Goal: Communication & Community: Answer question/provide support

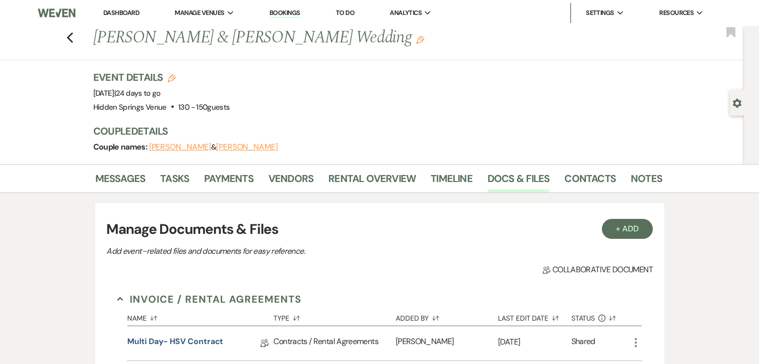
click at [117, 6] on li "Dashboard" at bounding box center [121, 13] width 46 height 20
drag, startPoint x: 130, startPoint y: 20, endPoint x: 121, endPoint y: 12, distance: 12.0
click at [121, 12] on li "Dashboard" at bounding box center [121, 13] width 46 height 20
click at [121, 12] on link "Dashboard" at bounding box center [121, 12] width 36 height 8
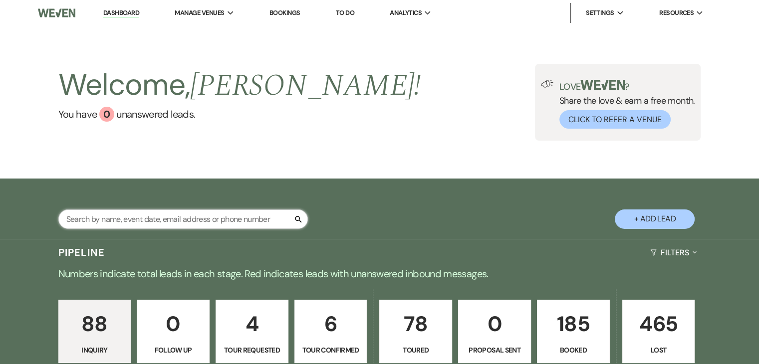
click at [160, 214] on input "text" at bounding box center [182, 218] width 249 height 19
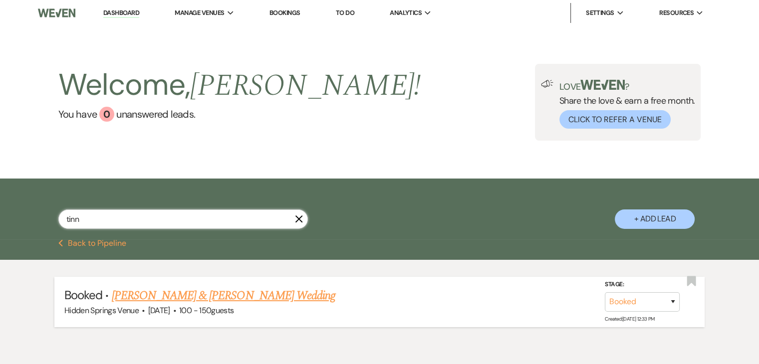
type input "tinn"
click at [228, 291] on link "[PERSON_NAME] & [PERSON_NAME] Wedding" at bounding box center [223, 296] width 223 height 18
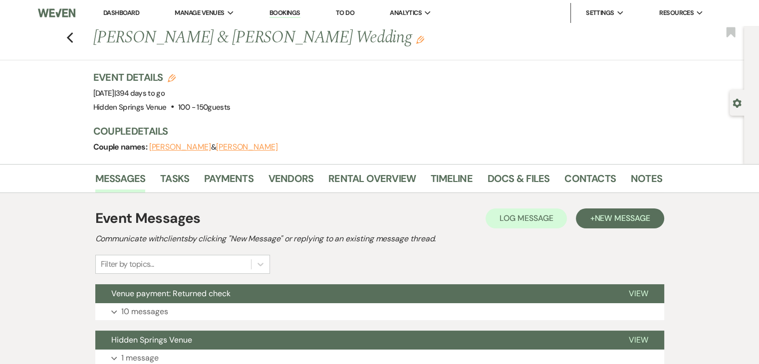
click at [228, 291] on span "Venue payment: Returned check" at bounding box center [170, 293] width 119 height 10
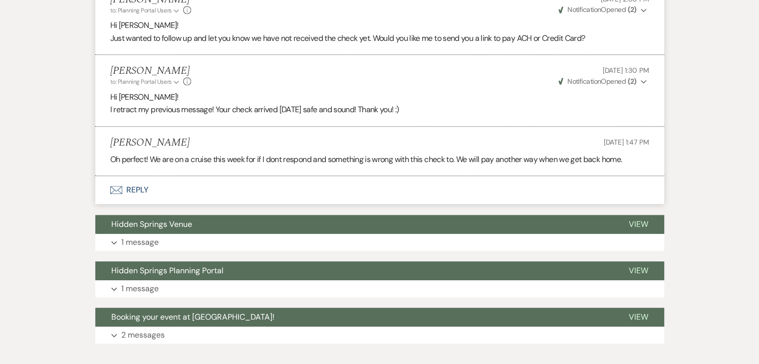
scroll to position [900, 0]
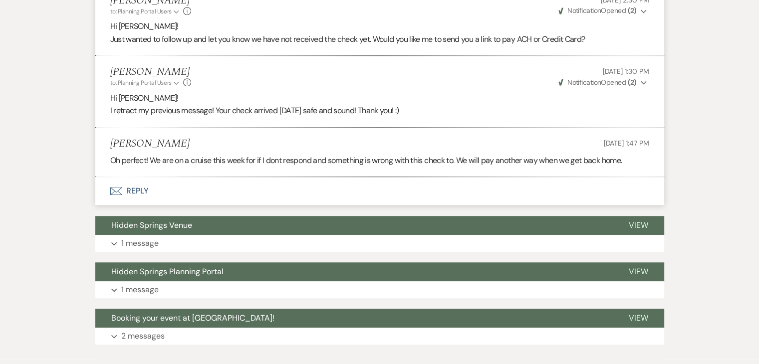
click at [133, 178] on button "Envelope Reply" at bounding box center [379, 191] width 569 height 28
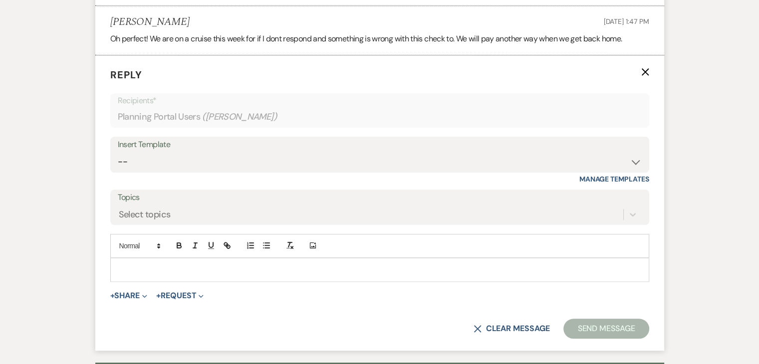
scroll to position [1031, 0]
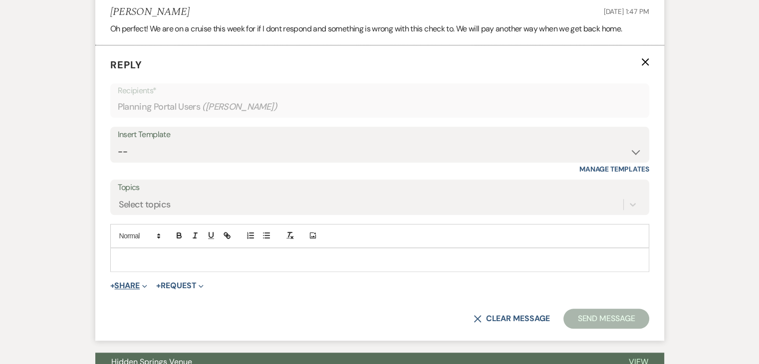
click at [135, 282] on button "+ Share Expand" at bounding box center [128, 286] width 37 height 8
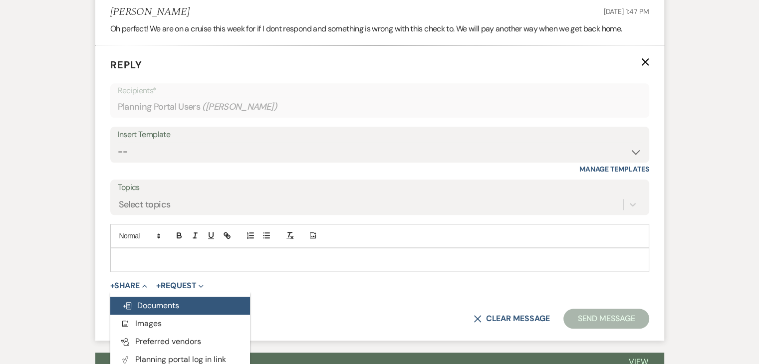
click at [151, 300] on span "Doc Upload Documents" at bounding box center [150, 305] width 57 height 10
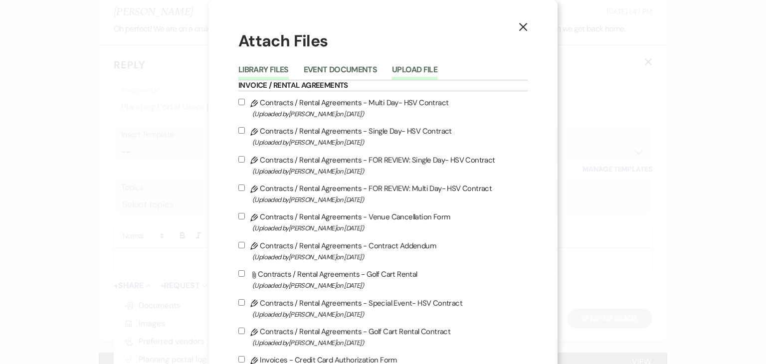
click at [407, 66] on button "Upload File" at bounding box center [414, 73] width 45 height 14
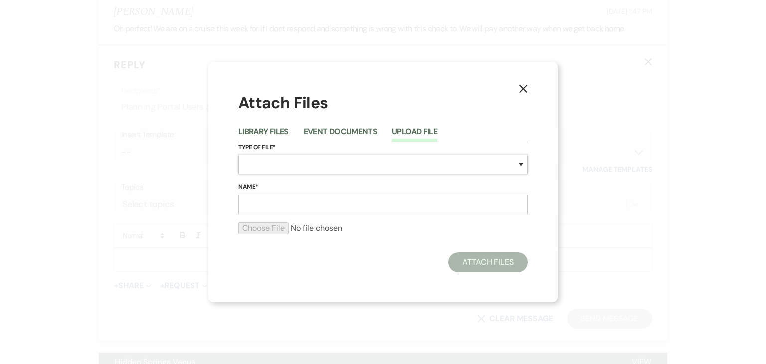
click at [305, 172] on select "Special Event Insurance Vendor Certificate of Insurance Contracts / Rental Agre…" at bounding box center [382, 164] width 289 height 19
click at [238, 155] on select "Special Event Insurance Vendor Certificate of Insurance Contracts / Rental Agre…" at bounding box center [382, 164] width 289 height 19
click at [289, 165] on select "Special Event Insurance Vendor Certificate of Insurance Contracts / Rental Agre…" at bounding box center [382, 164] width 289 height 19
select select "11"
click at [238, 155] on select "Special Event Insurance Vendor Certificate of Insurance Contracts / Rental Agre…" at bounding box center [382, 164] width 289 height 19
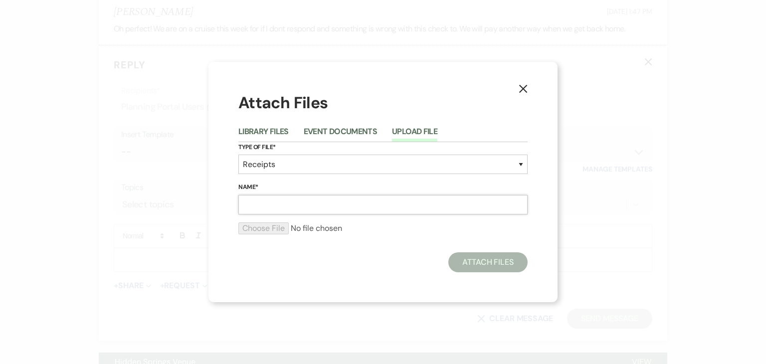
click at [280, 208] on input "Name*" at bounding box center [382, 204] width 289 height 19
type input "R"
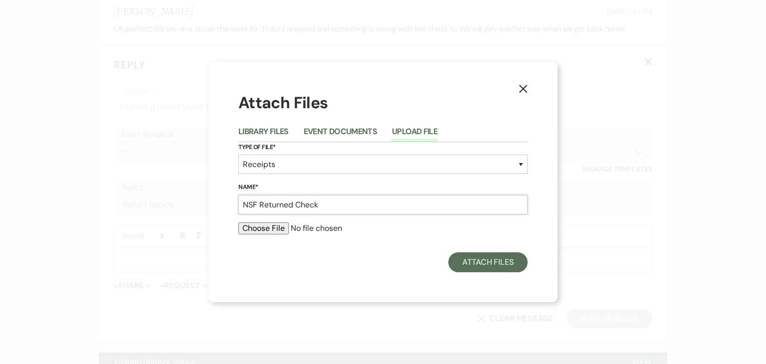
type input "NSF Returned Check"
click at [283, 228] on input "file" at bounding box center [382, 228] width 289 height 12
type input "C:\fakepath\IMG_5247.jpg"
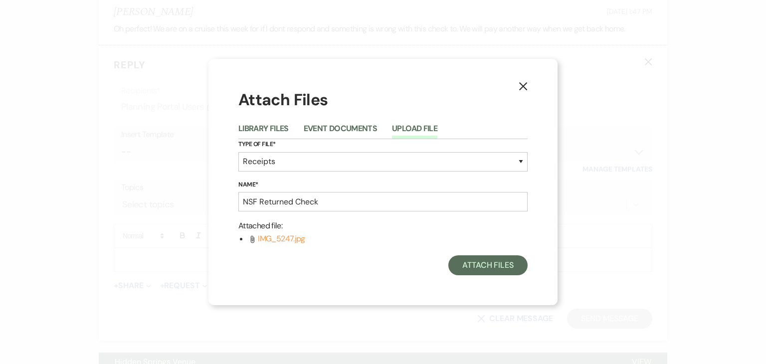
click at [523, 86] on use "button" at bounding box center [523, 86] width 8 height 8
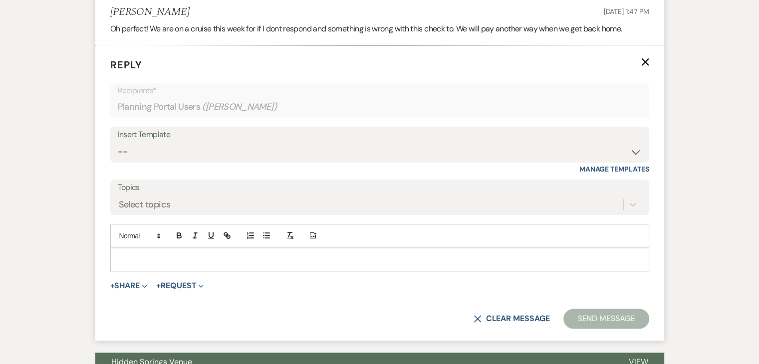
click at [302, 251] on div at bounding box center [380, 259] width 538 height 23
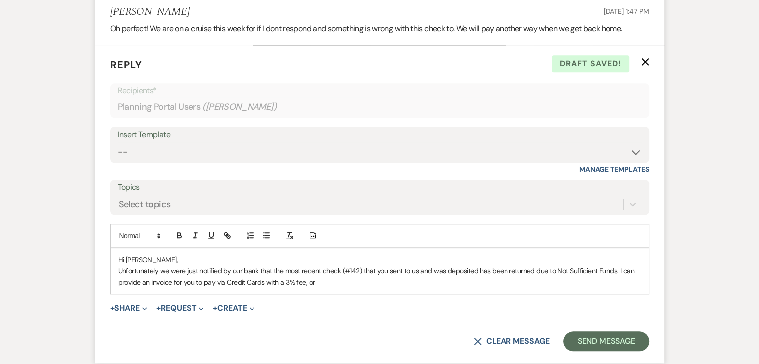
click at [263, 268] on p "Unfortunately we were just notified by our bank that the most recent check (#14…" at bounding box center [379, 276] width 523 height 22
click at [326, 272] on p "Unfortunately we were just notified by our bank that the most recent check (#14…" at bounding box center [379, 276] width 523 height 22
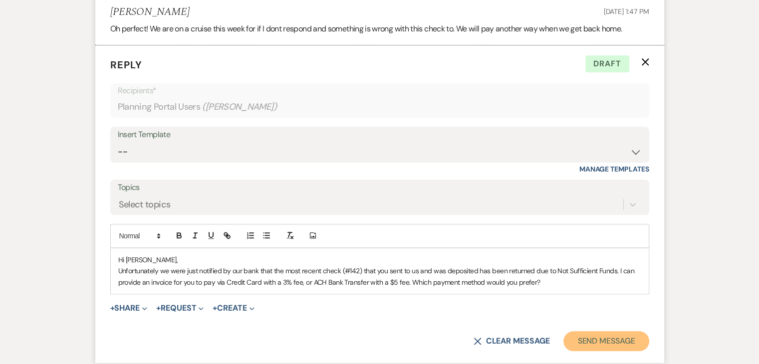
click at [595, 331] on button "Send Message" at bounding box center [605, 341] width 85 height 20
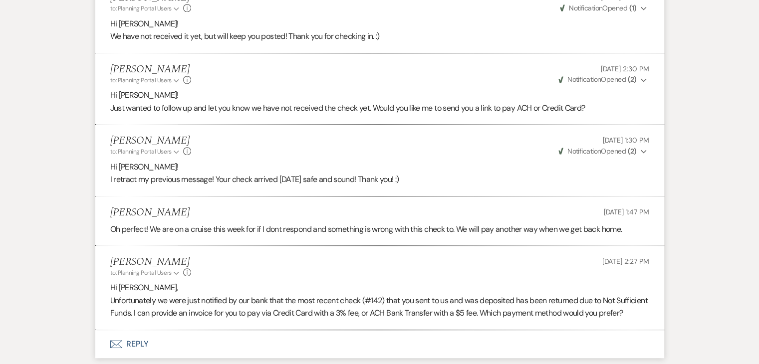
scroll to position [1042, 0]
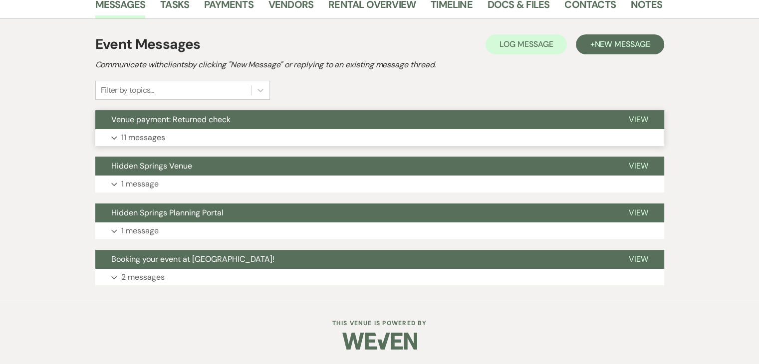
click at [171, 136] on button "Expand 11 messages" at bounding box center [379, 137] width 569 height 17
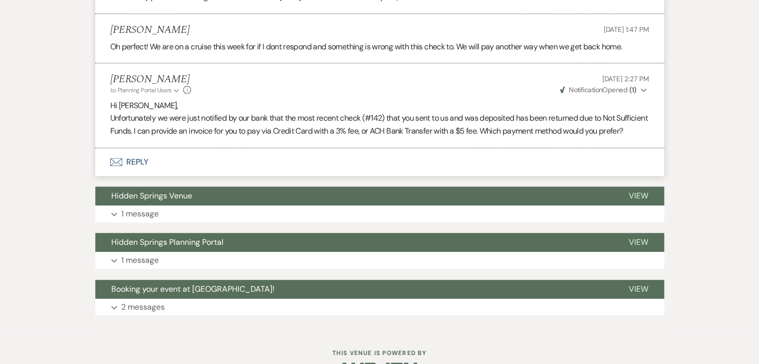
scroll to position [1018, 0]
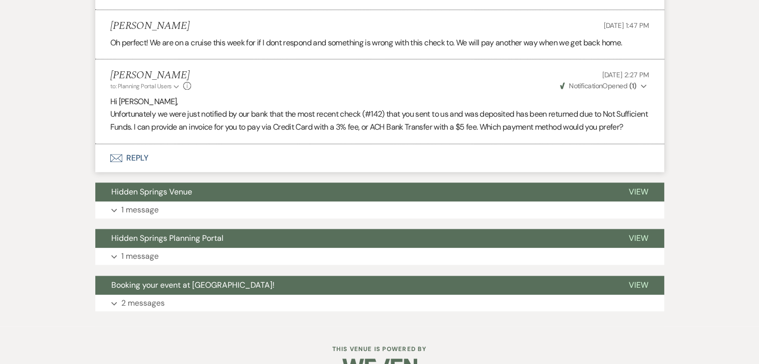
click at [600, 82] on span "Weven Check Notification Opened ( 1 )" at bounding box center [597, 86] width 78 height 8
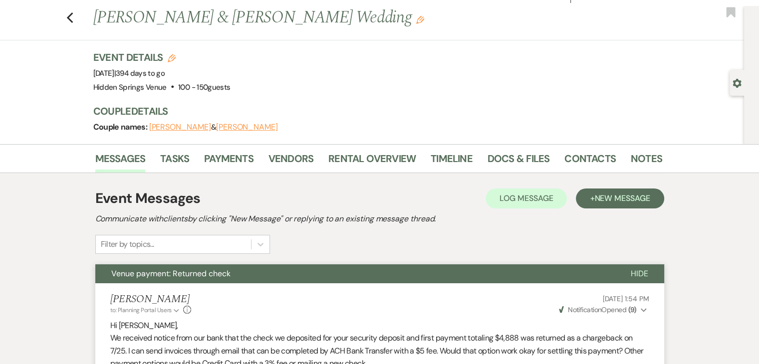
scroll to position [0, 0]
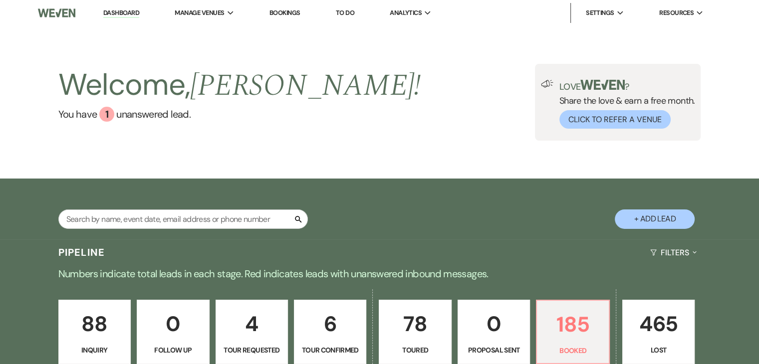
click at [119, 12] on link "Dashboard" at bounding box center [121, 12] width 36 height 9
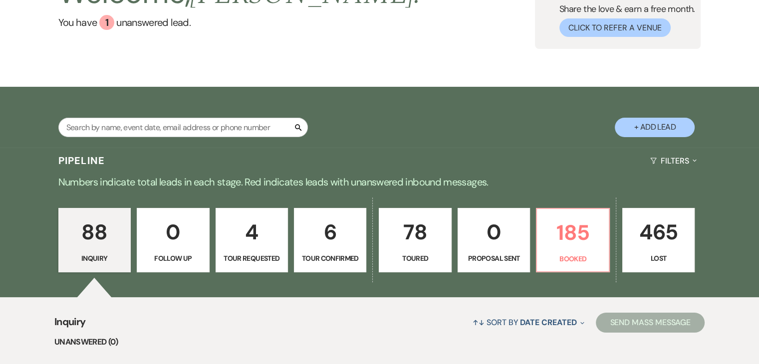
scroll to position [92, 0]
click at [595, 231] on p "185" at bounding box center [572, 232] width 59 height 33
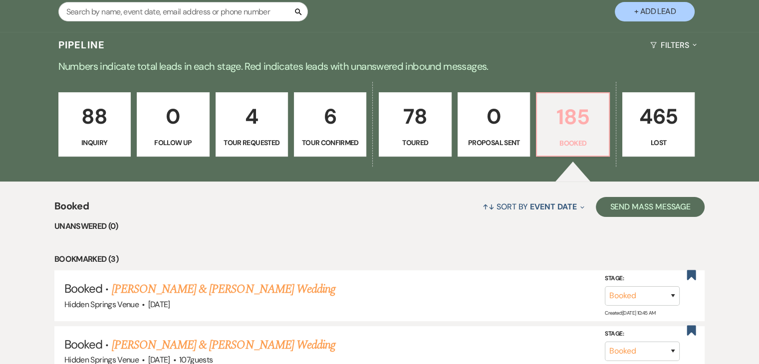
scroll to position [205, 0]
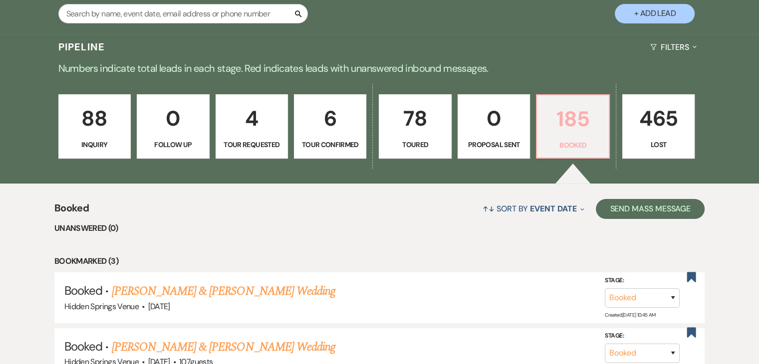
click at [565, 140] on p "Booked" at bounding box center [572, 145] width 59 height 11
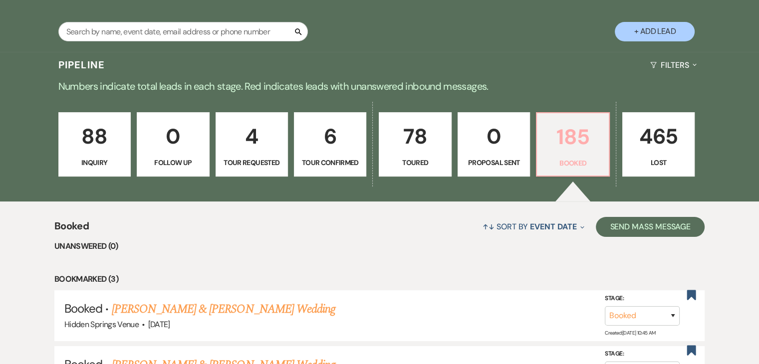
scroll to position [188, 0]
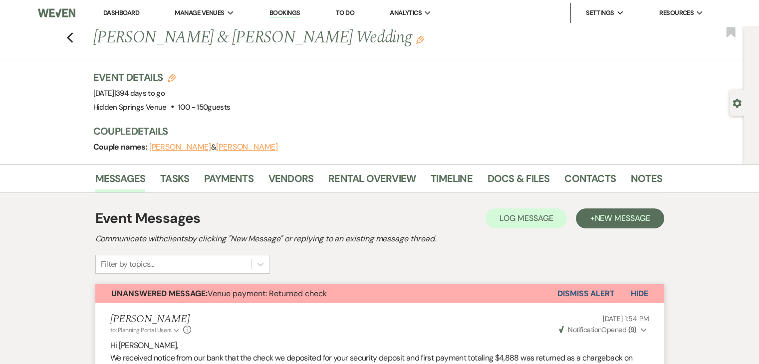
click at [192, 145] on button "[PERSON_NAME]" at bounding box center [180, 147] width 62 height 8
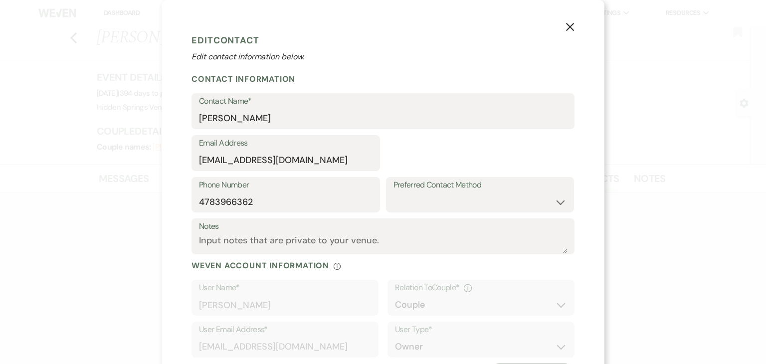
select select "1"
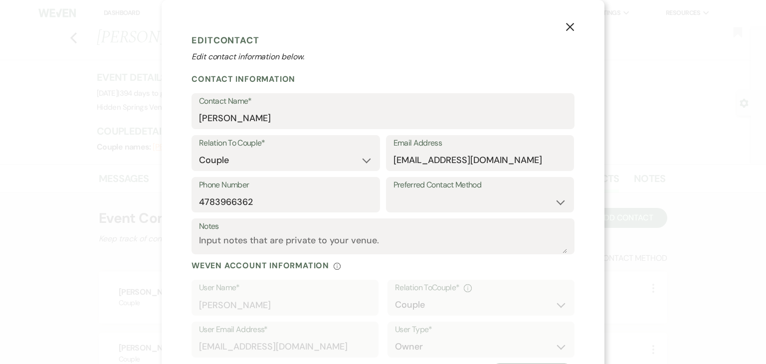
click at [568, 26] on icon "X" at bounding box center [570, 26] width 9 height 9
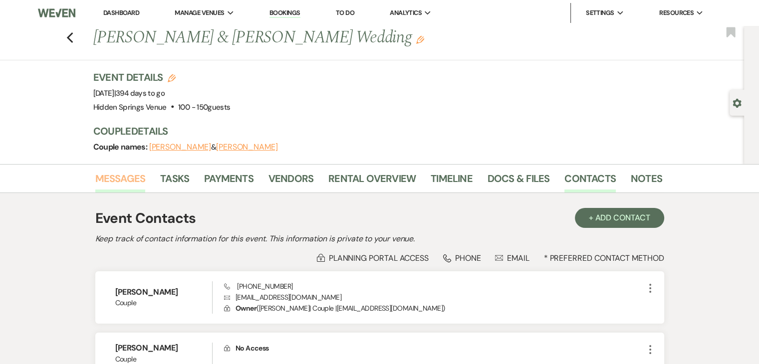
click at [126, 177] on link "Messages" at bounding box center [120, 182] width 50 height 22
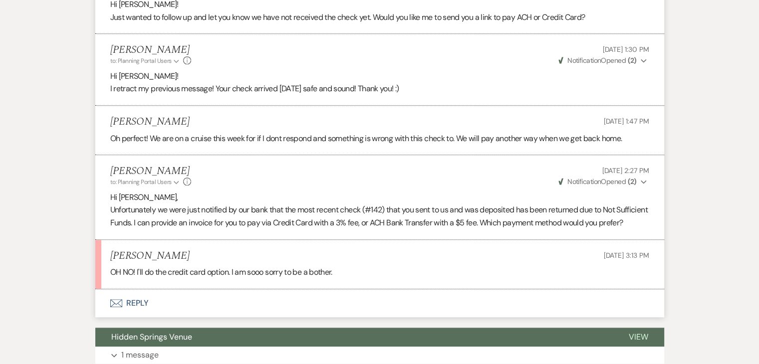
scroll to position [922, 0]
click at [139, 299] on button "Envelope Reply" at bounding box center [379, 303] width 569 height 28
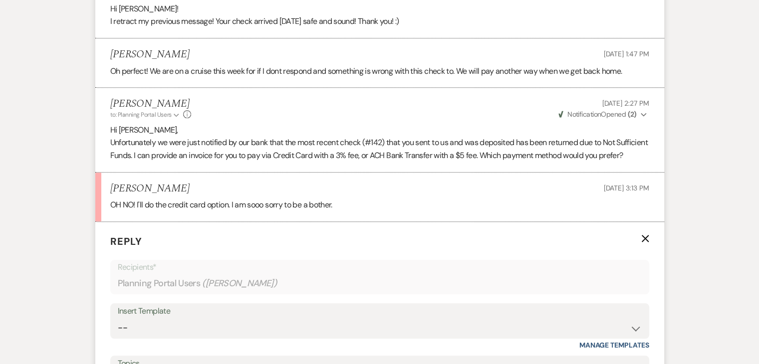
scroll to position [1131, 0]
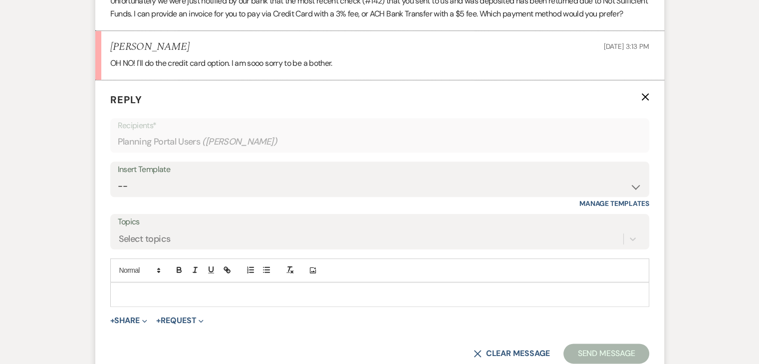
click at [150, 292] on p at bounding box center [379, 294] width 523 height 11
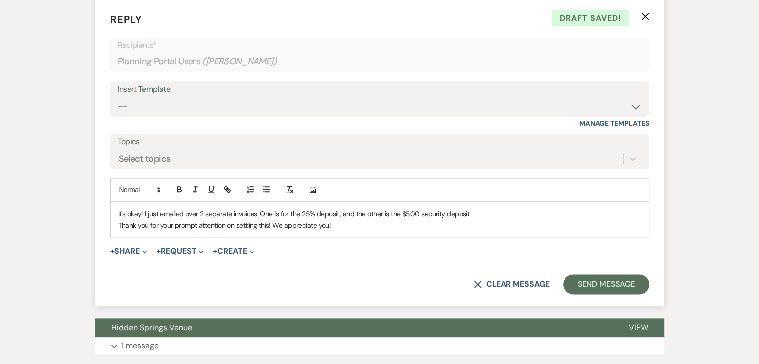
scroll to position [1212, 0]
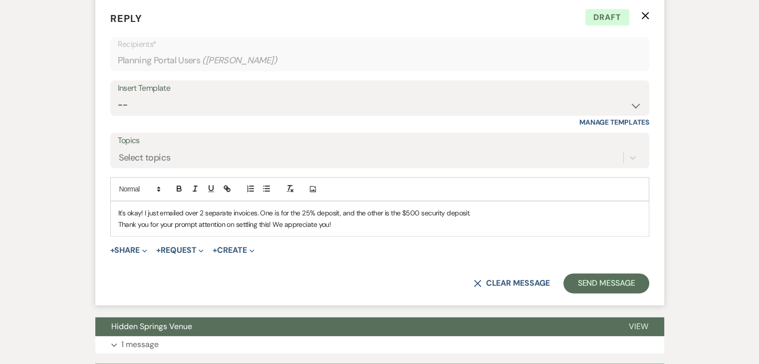
click at [484, 211] on p "It's okay! I just emailed over 2 separate invoices. One is for the 25% deposit,…" at bounding box center [379, 212] width 523 height 11
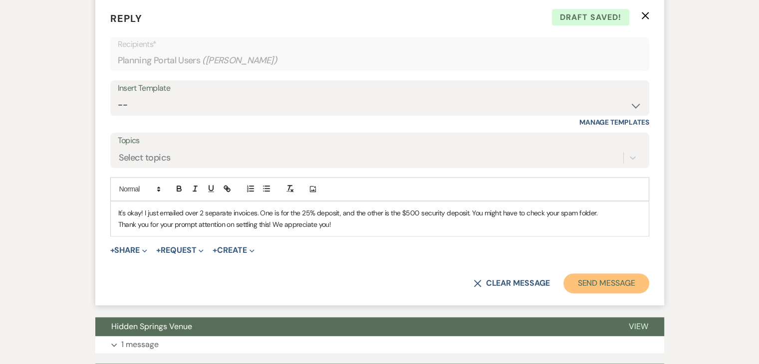
click at [604, 278] on button "Send Message" at bounding box center [605, 283] width 85 height 20
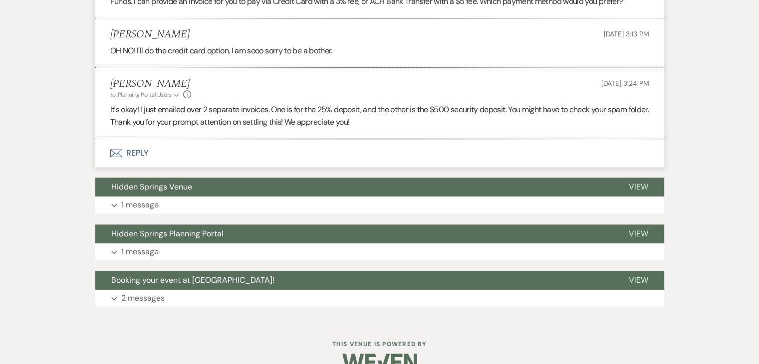
scroll to position [1143, 0]
